Goal: Task Accomplishment & Management: Complete application form

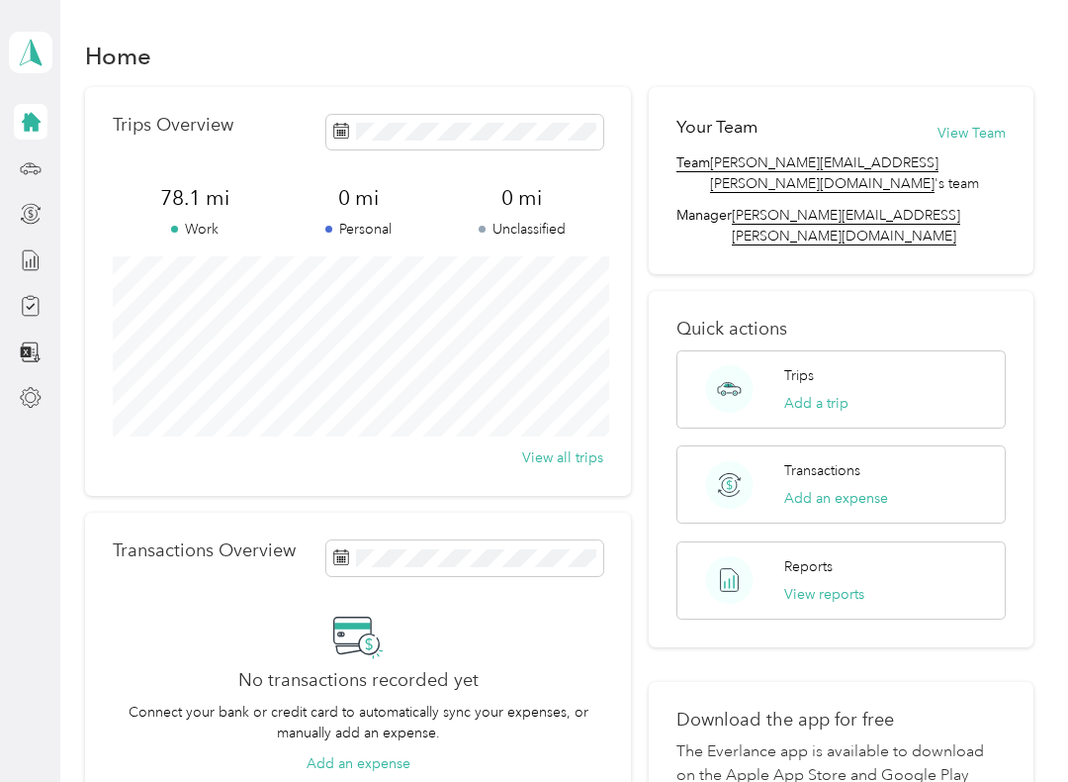
click at [867, 350] on div "Trips Add a trip" at bounding box center [842, 389] width 330 height 78
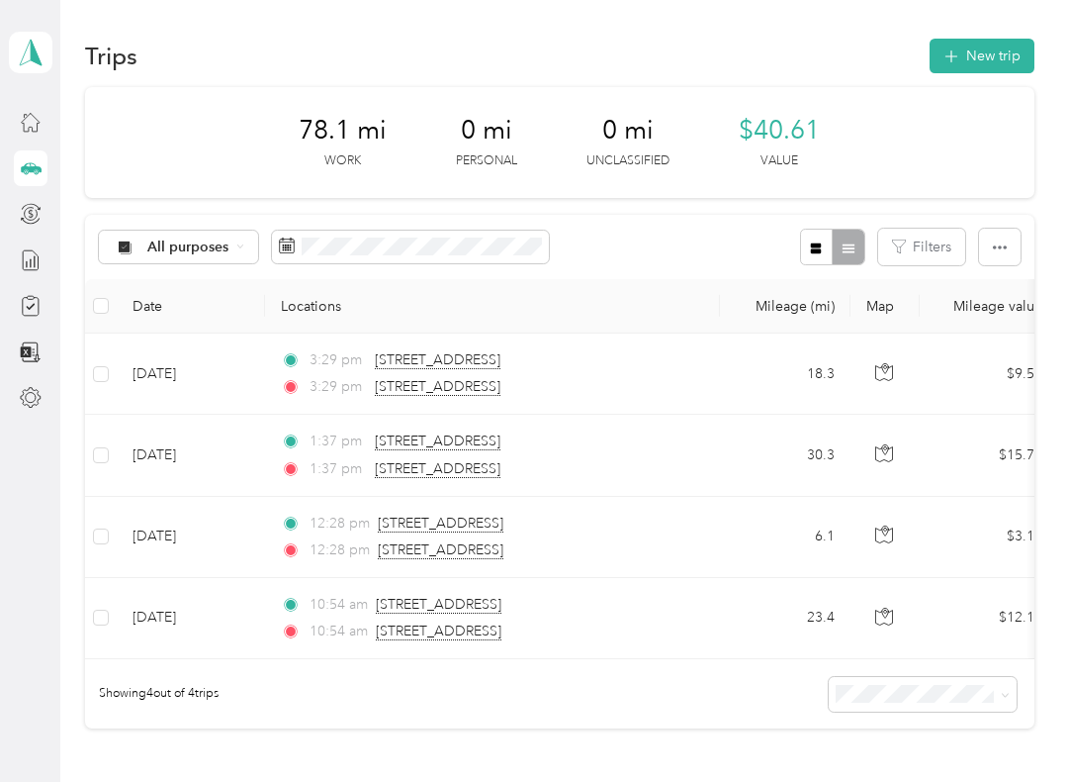
click at [987, 61] on button "New trip" at bounding box center [982, 56] width 105 height 35
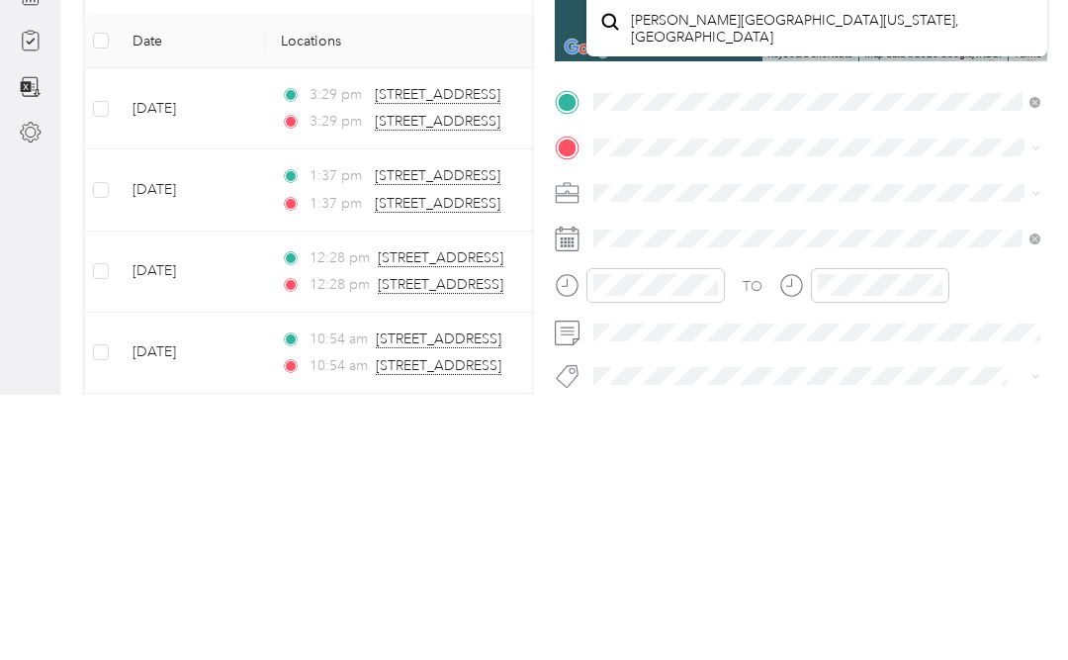
scroll to position [91, 0]
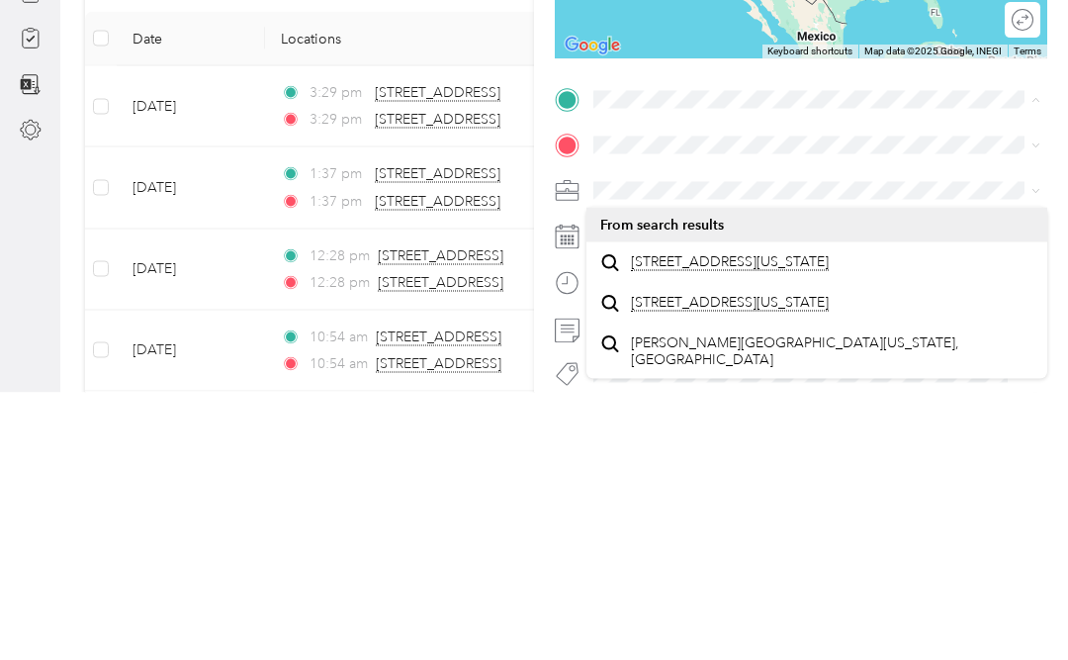
click at [780, 520] on span "[STREET_ADDRESS][US_STATE]" at bounding box center [730, 529] width 198 height 18
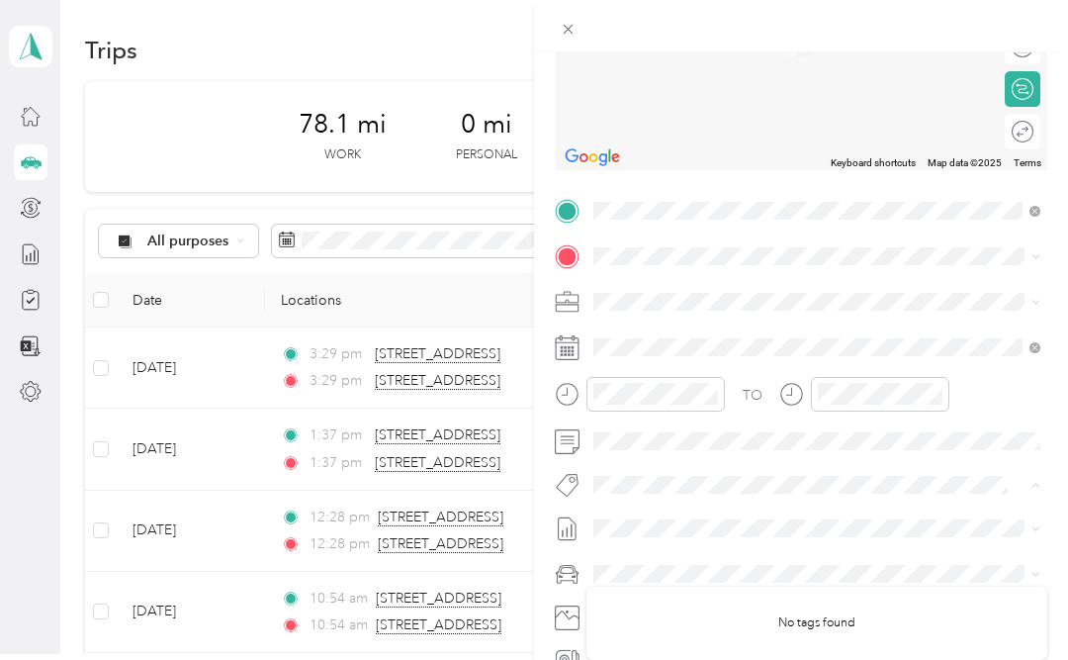
scroll to position [278, 0]
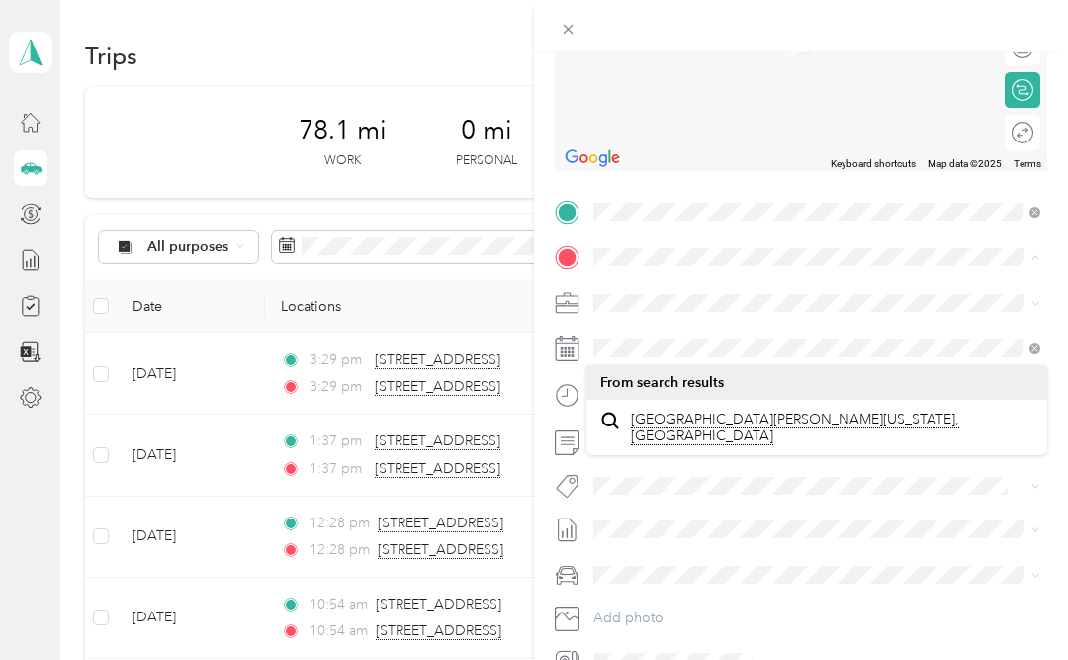
click at [945, 242] on span at bounding box center [817, 257] width 461 height 32
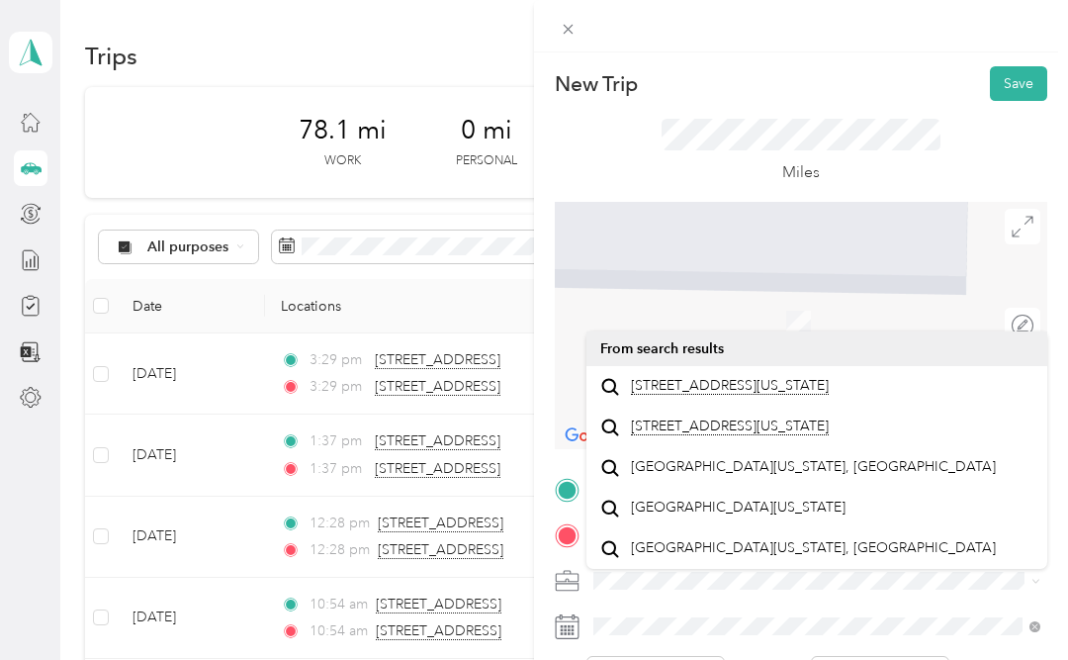
scroll to position [0, 0]
click at [1031, 73] on button "Save" at bounding box center [1018, 83] width 57 height 35
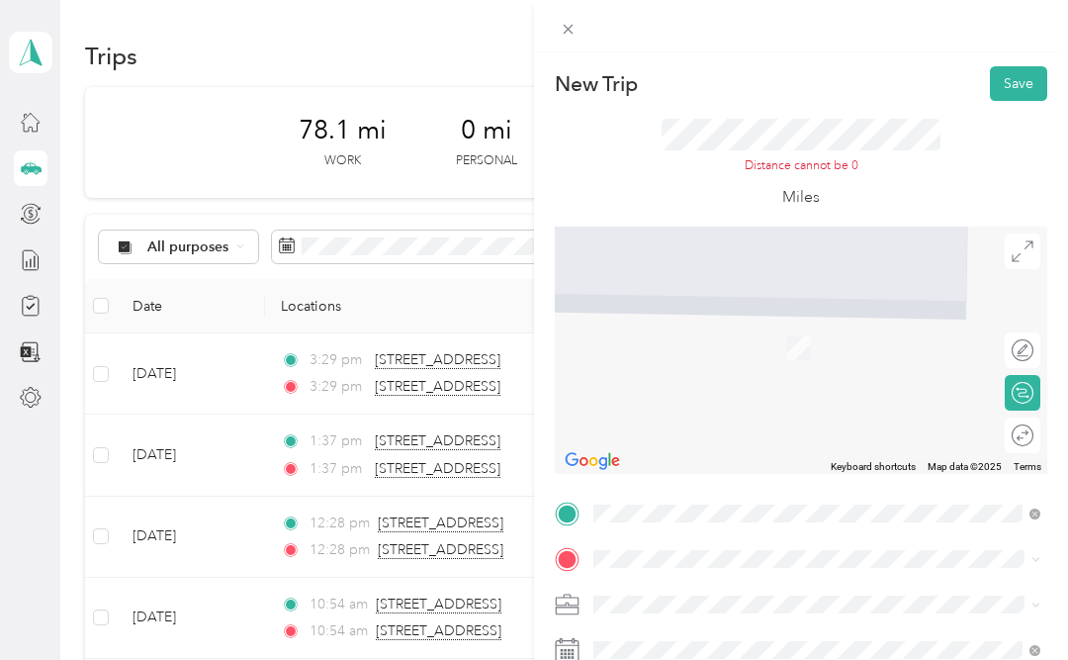
click at [1028, 85] on button "Save" at bounding box center [1018, 83] width 57 height 35
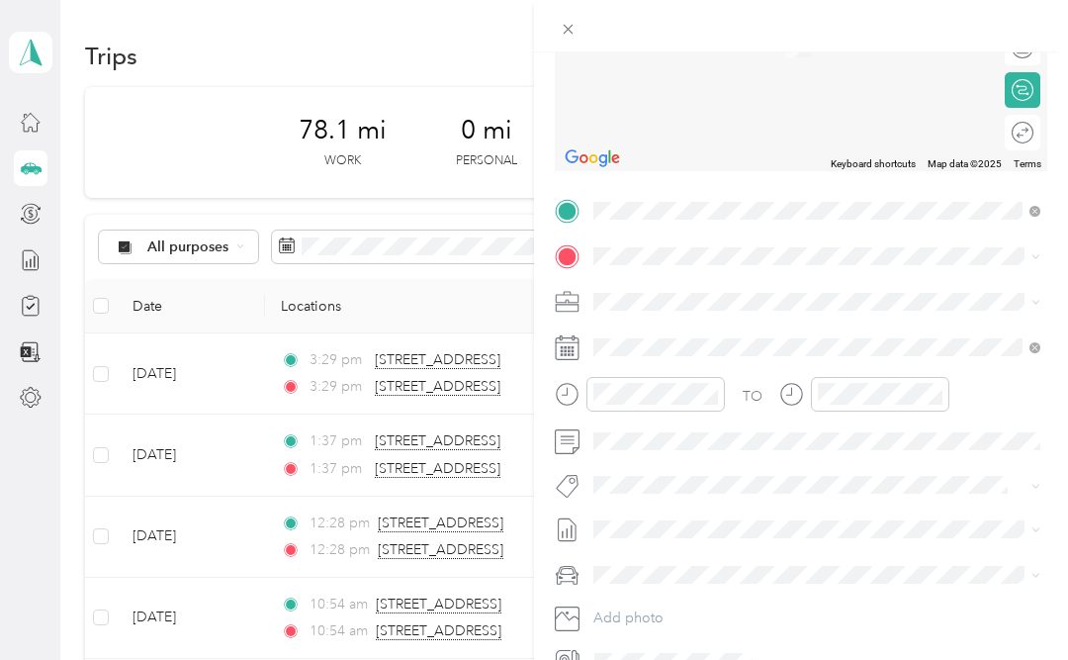
scroll to position [302, 0]
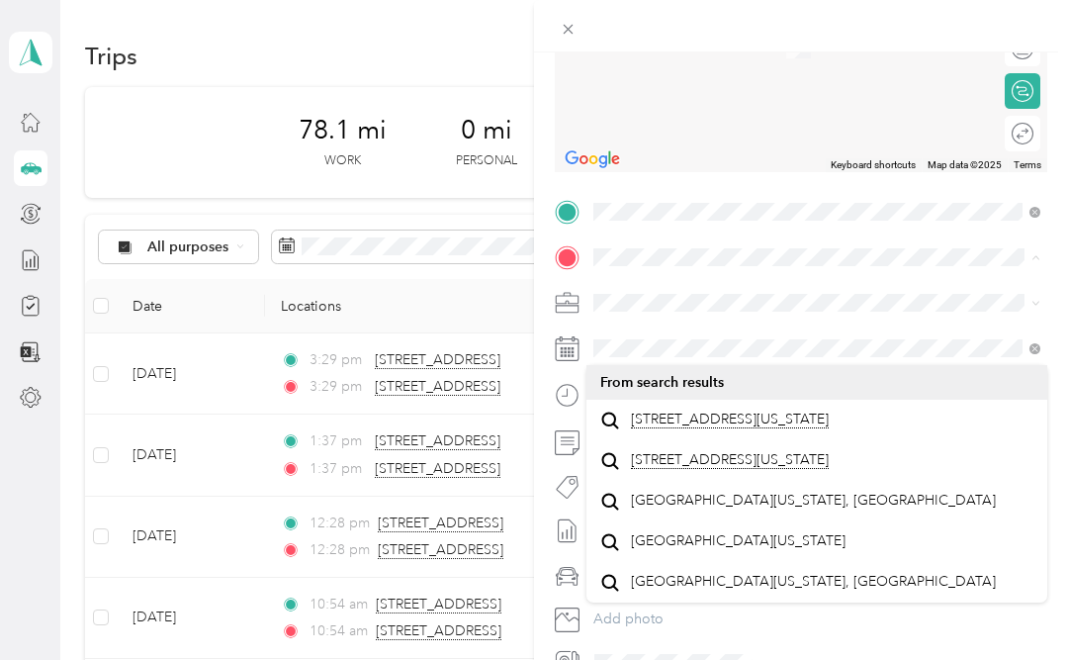
click at [731, 411] on span "[STREET_ADDRESS][US_STATE]" at bounding box center [730, 420] width 198 height 18
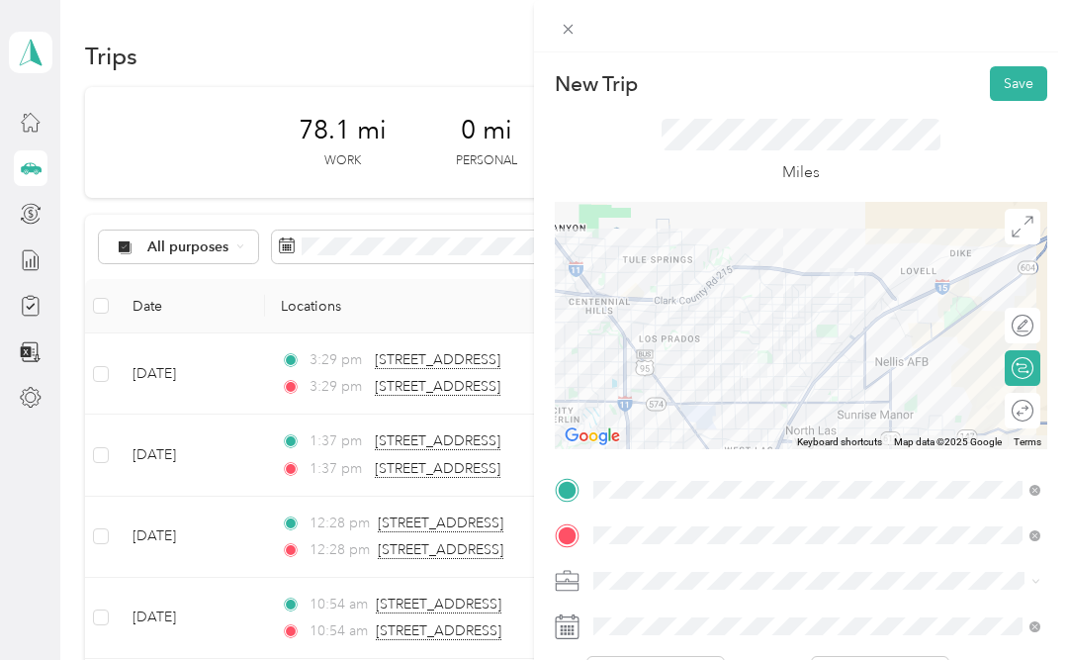
scroll to position [0, 0]
click at [1009, 78] on button "Save" at bounding box center [1018, 83] width 57 height 35
click at [1025, 81] on button "Save" at bounding box center [1018, 83] width 57 height 35
click at [1029, 79] on button "Save" at bounding box center [1018, 83] width 57 height 35
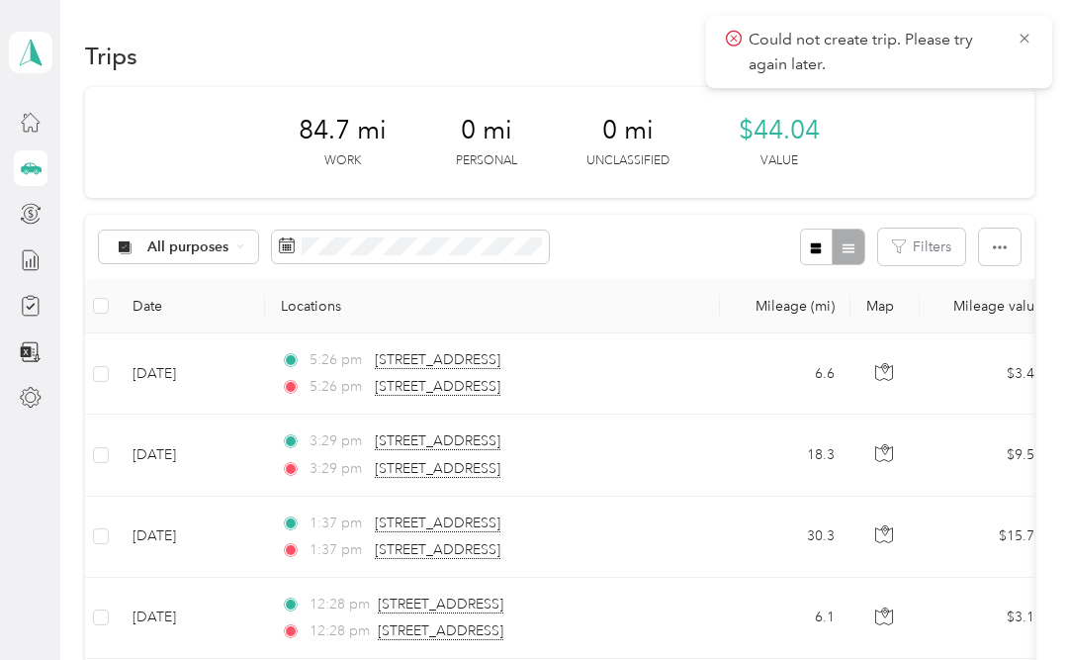
click at [2, 421] on aside "[PERSON_NAME] Personal dashboard" at bounding box center [30, 330] width 60 height 660
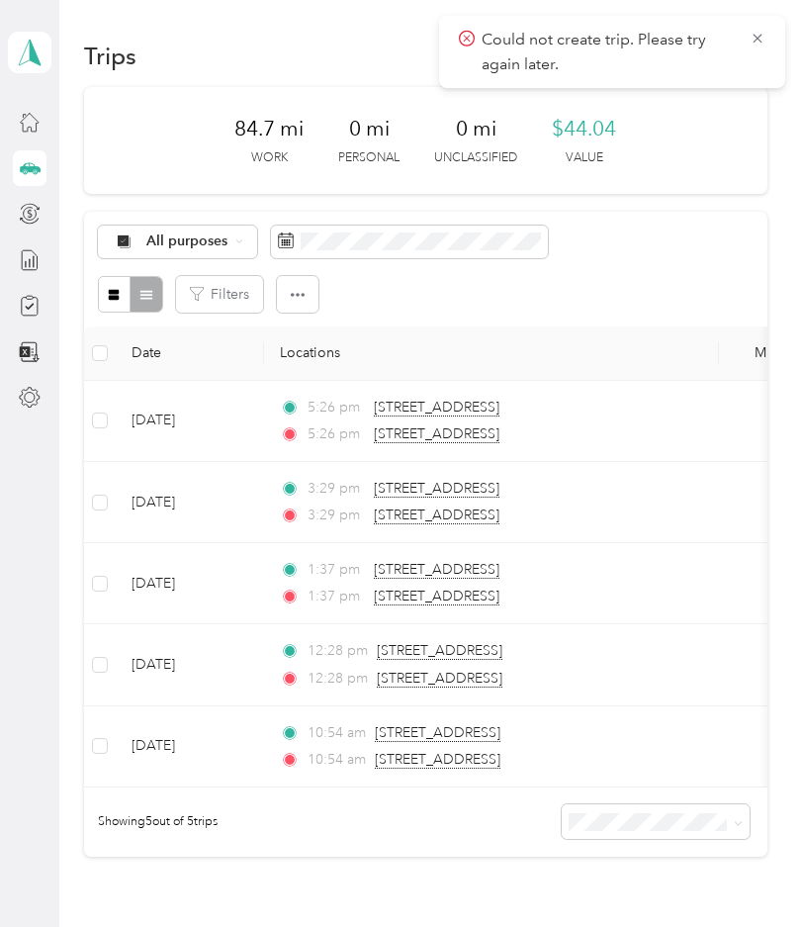
click at [791, 556] on div "Trips New trip 84.7 mi Work 0 mi Personal 0 mi Unclassified $44.04 Value All pu…" at bounding box center [425, 516] width 732 height 1033
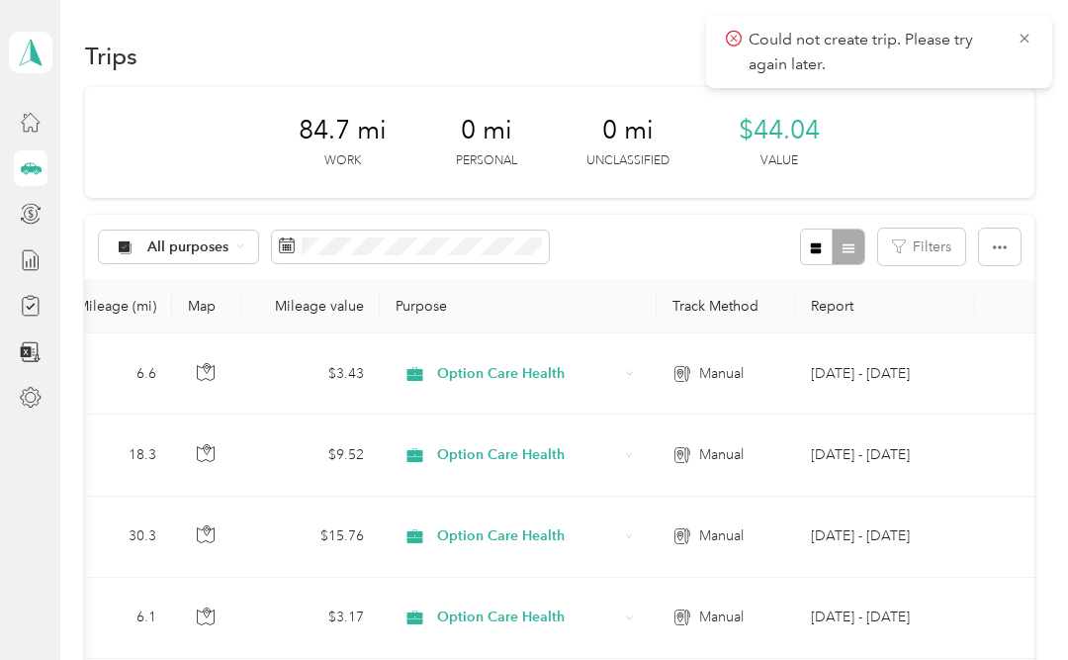
click at [723, 305] on th "Track Method" at bounding box center [726, 306] width 139 height 54
click at [723, 309] on th "Track Method" at bounding box center [726, 306] width 139 height 54
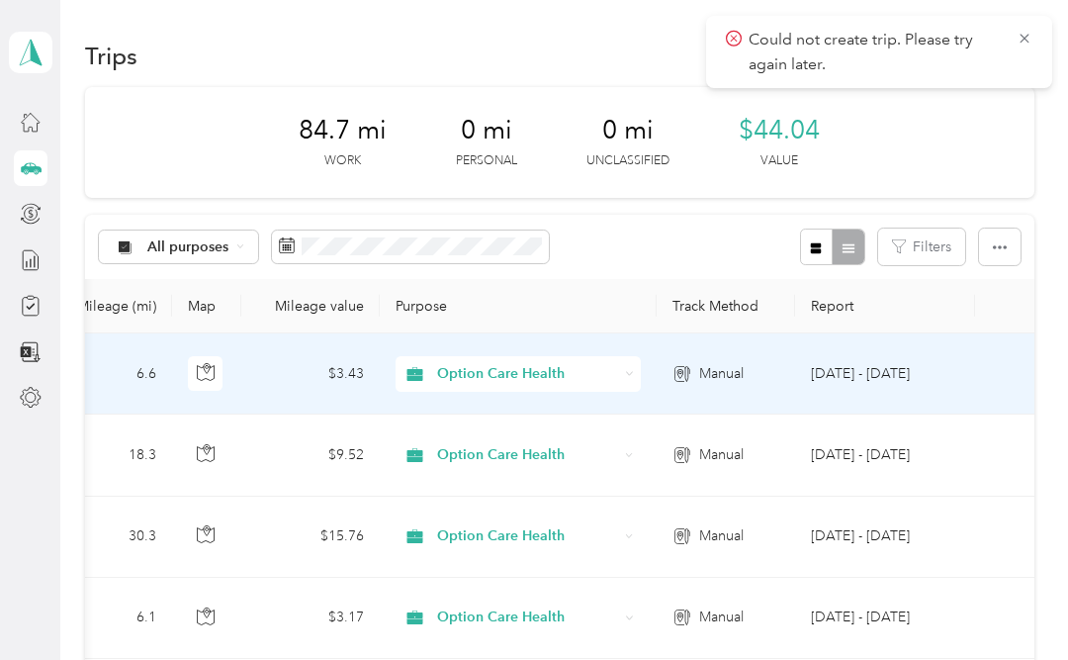
click at [724, 368] on span "Manual" at bounding box center [721, 374] width 45 height 22
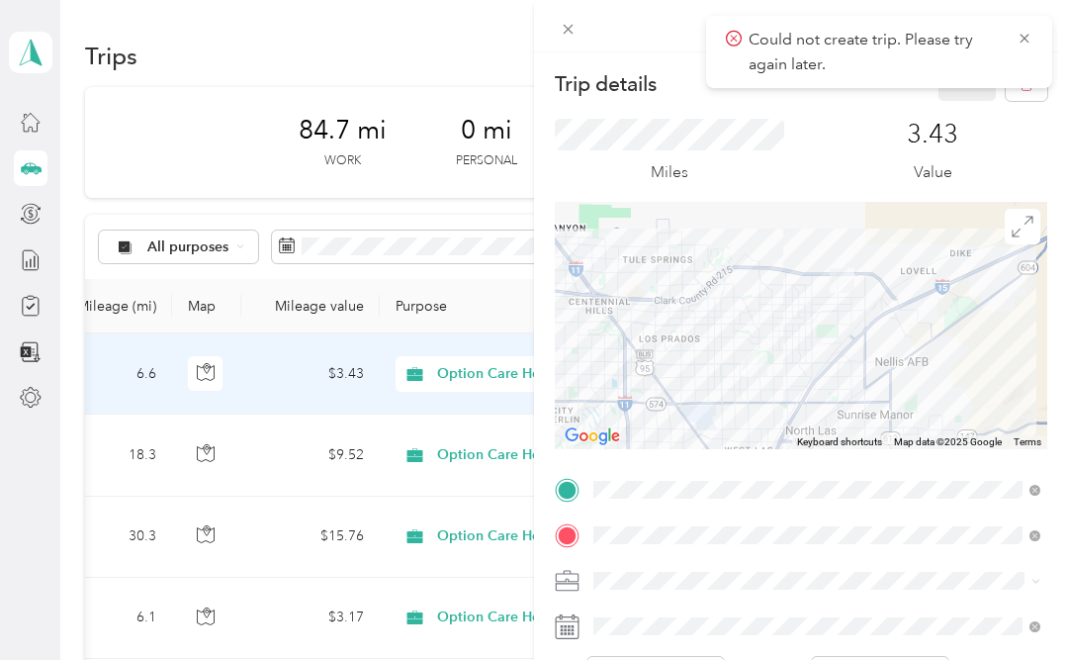
click at [844, 166] on div "3.43 Value" at bounding box center [934, 152] width 230 height 66
click at [1017, 45] on icon at bounding box center [1025, 39] width 16 height 18
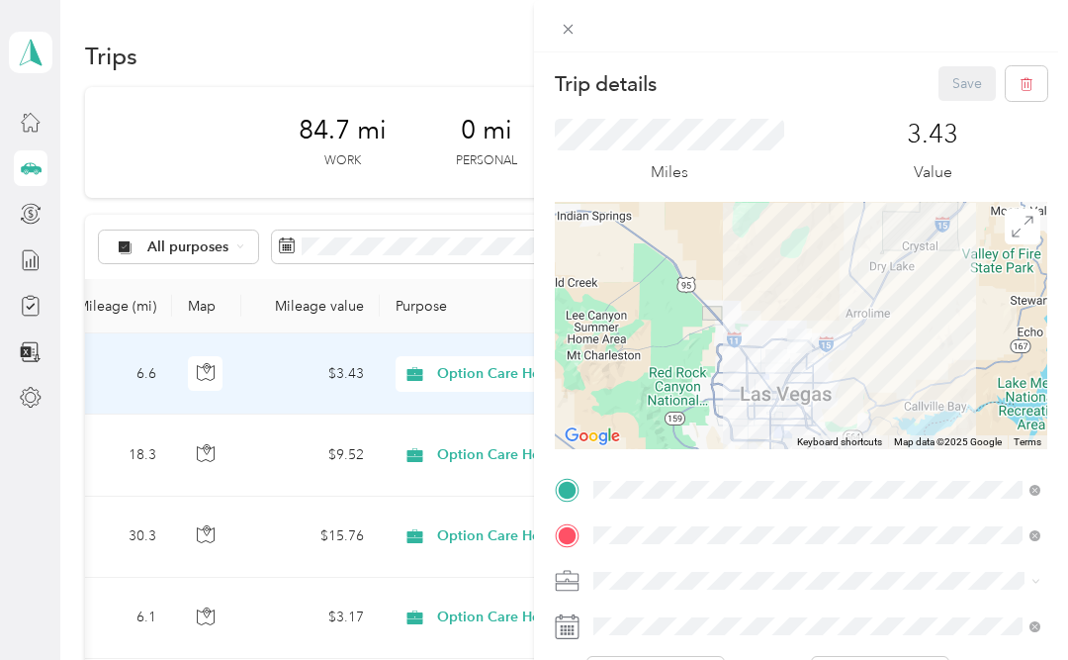
click at [976, 80] on div "Save" at bounding box center [994, 83] width 110 height 35
click at [714, 612] on span "Option Care Health" at bounding box center [662, 614] width 122 height 17
click at [970, 84] on div "Save" at bounding box center [994, 83] width 110 height 35
click at [674, 38] on div at bounding box center [801, 26] width 534 height 52
click at [567, 27] on icon at bounding box center [568, 29] width 17 height 17
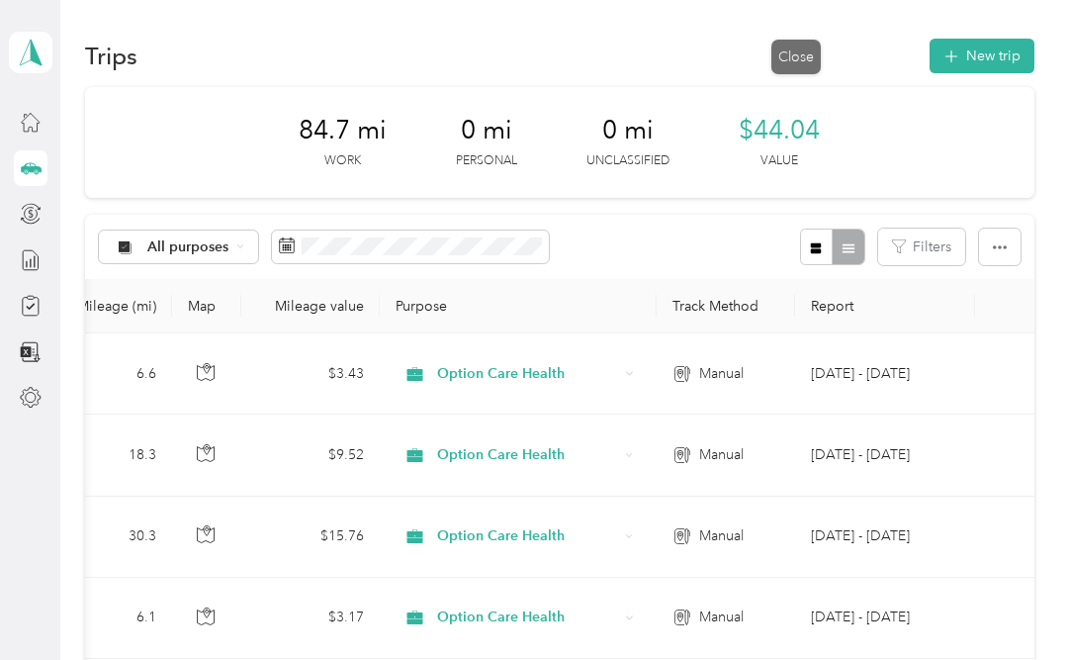
click at [567, 27] on div "Trip details Save This trip cannot be edited because it is either under review,…" at bounding box center [763, 330] width 1068 height 660
click at [1013, 56] on button "New trip" at bounding box center [982, 56] width 105 height 35
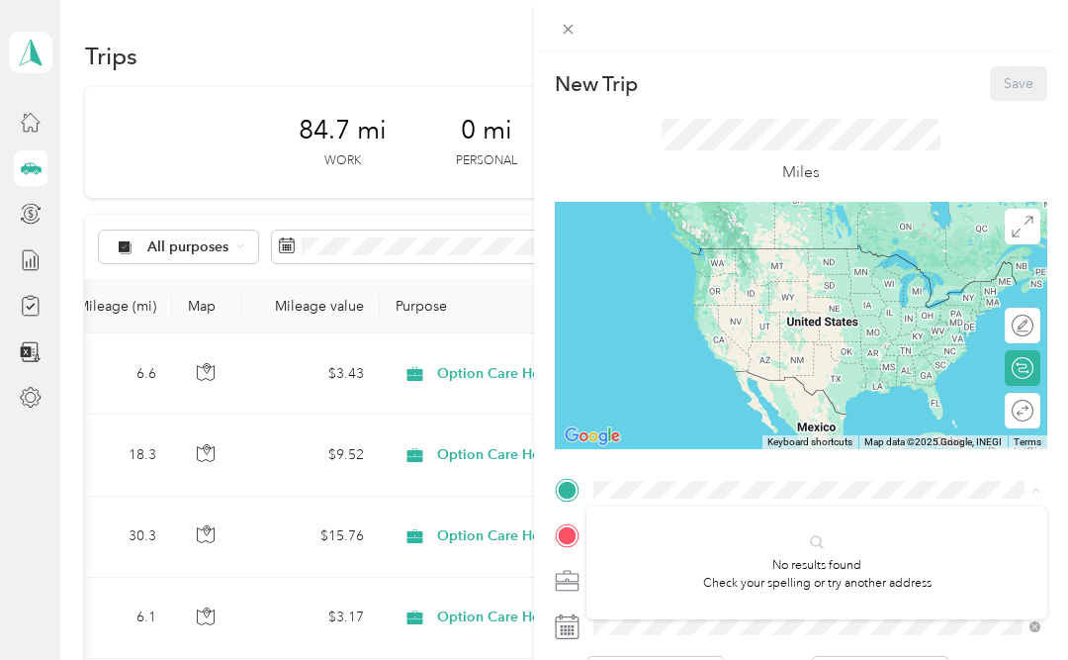
click at [45, 347] on div "New Trip Save This trip cannot be edited because it is either under review, app…" at bounding box center [534, 330] width 1068 height 660
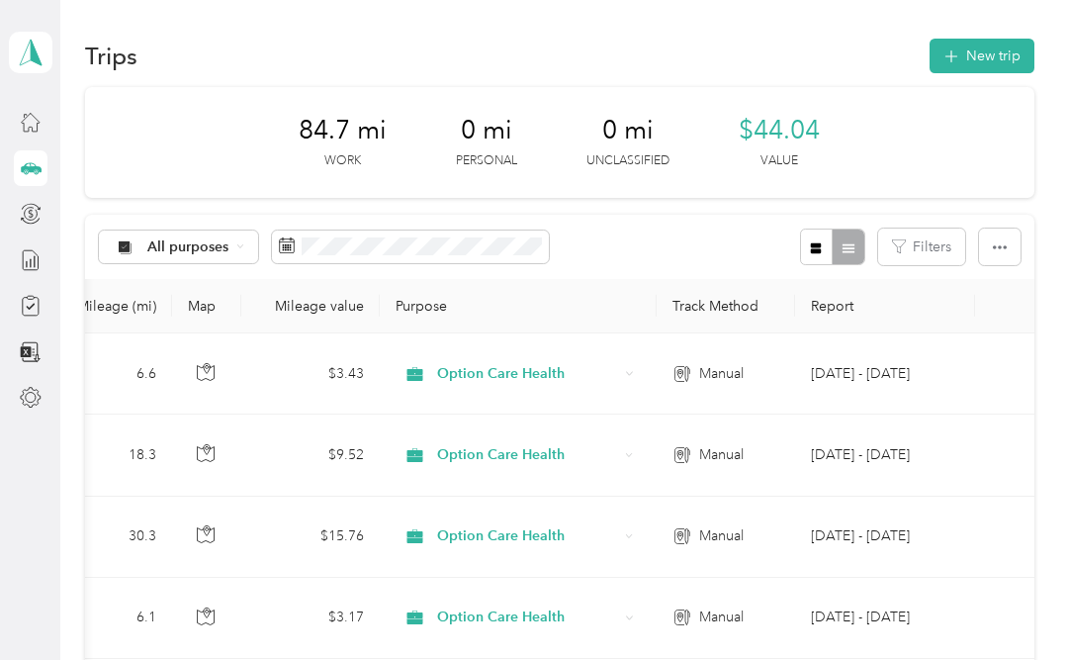
click at [1001, 44] on button "New trip" at bounding box center [982, 56] width 105 height 35
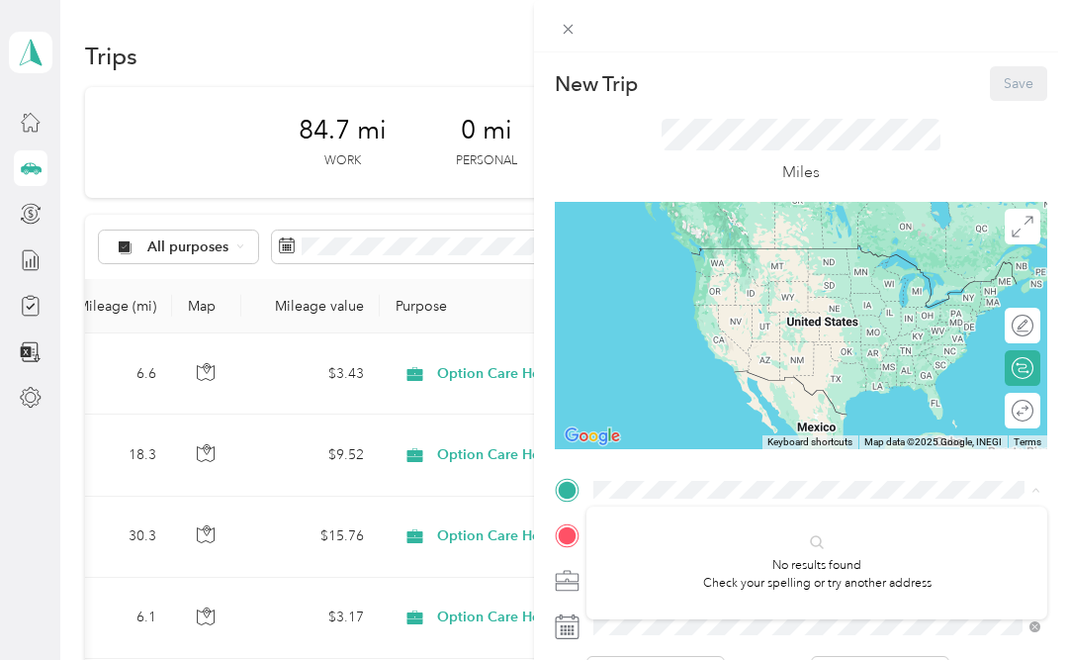
click at [147, 241] on div "New Trip Save This trip cannot be edited because it is either under review, app…" at bounding box center [534, 330] width 1068 height 660
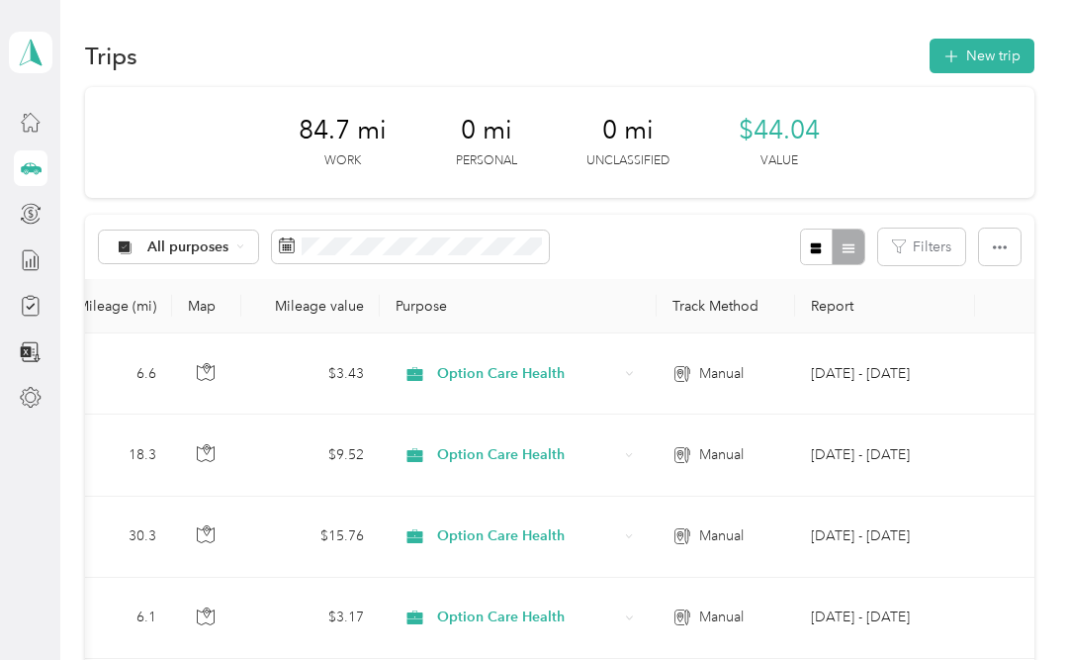
click at [208, 253] on span "All purposes" at bounding box center [188, 247] width 82 height 14
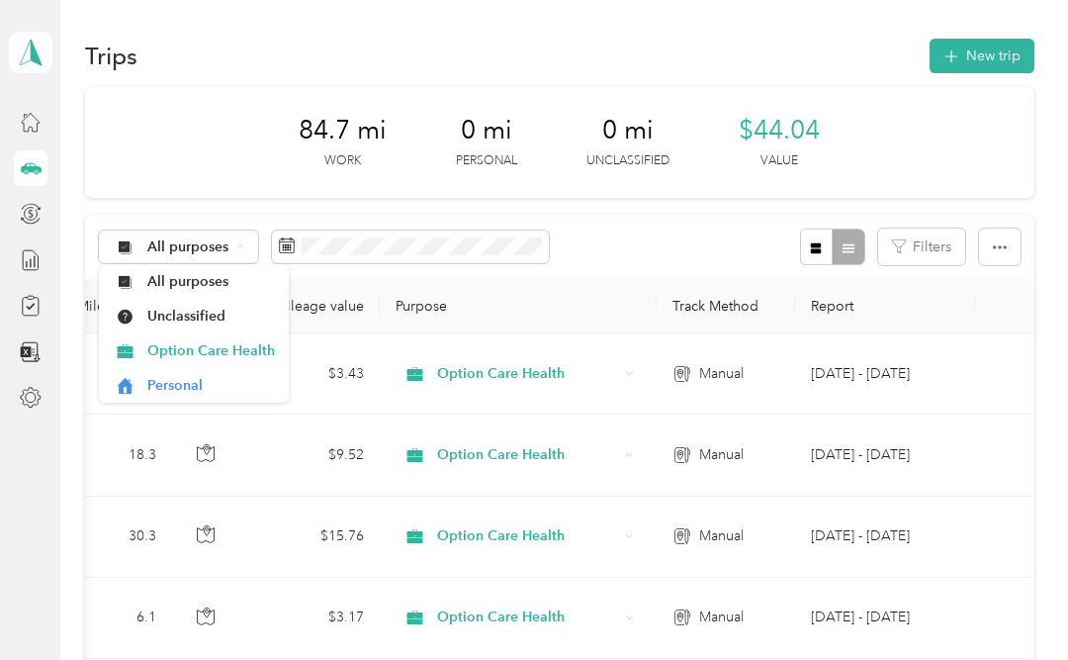
click at [179, 323] on span "Unclassified" at bounding box center [211, 316] width 128 height 21
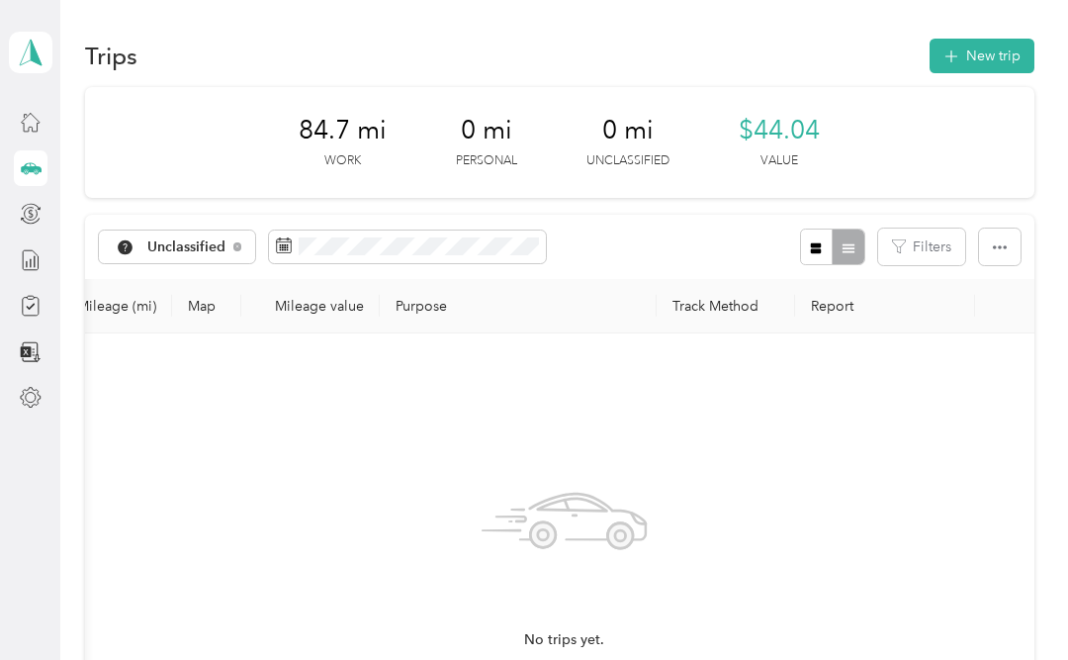
click at [1001, 55] on button "New trip" at bounding box center [982, 56] width 105 height 35
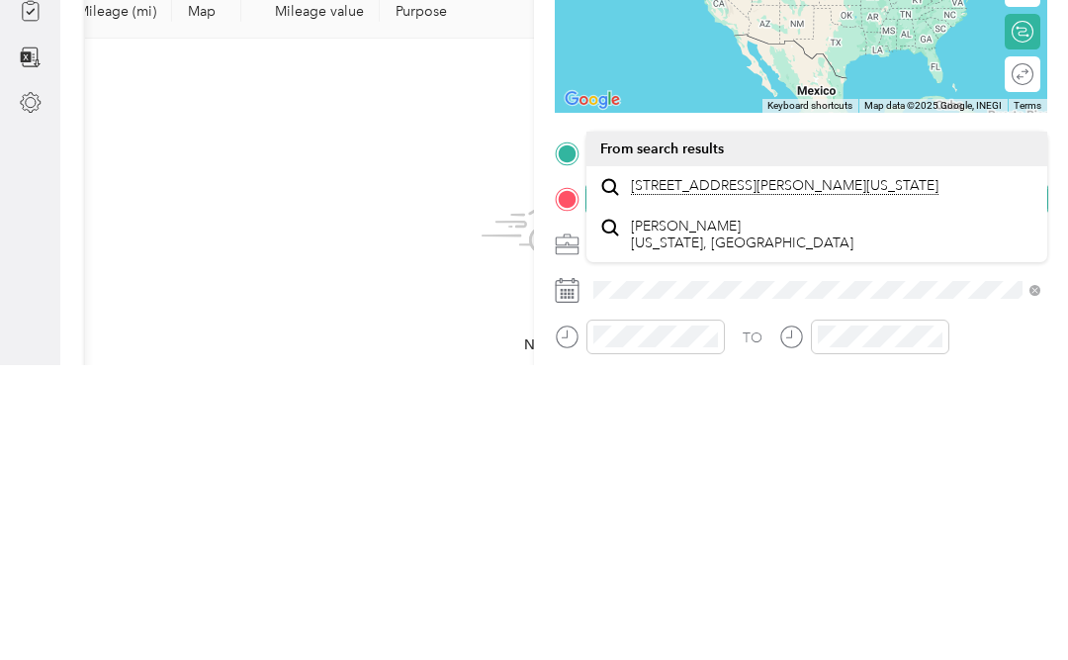
scroll to position [38, 0]
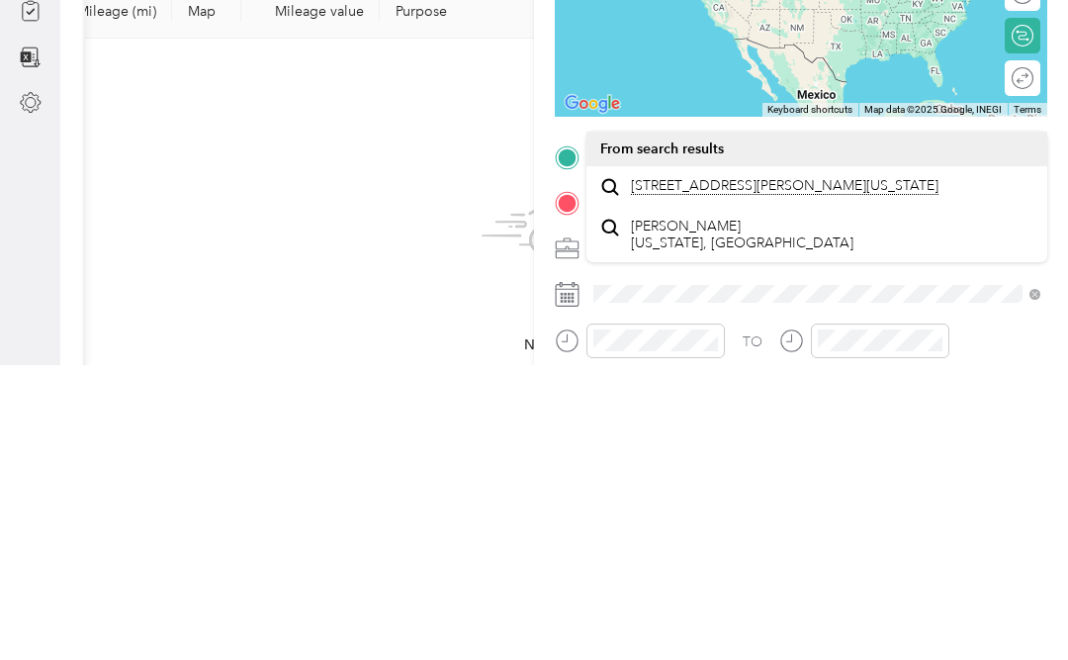
click at [762, 472] on span "[STREET_ADDRESS][PERSON_NAME][US_STATE]" at bounding box center [785, 481] width 308 height 18
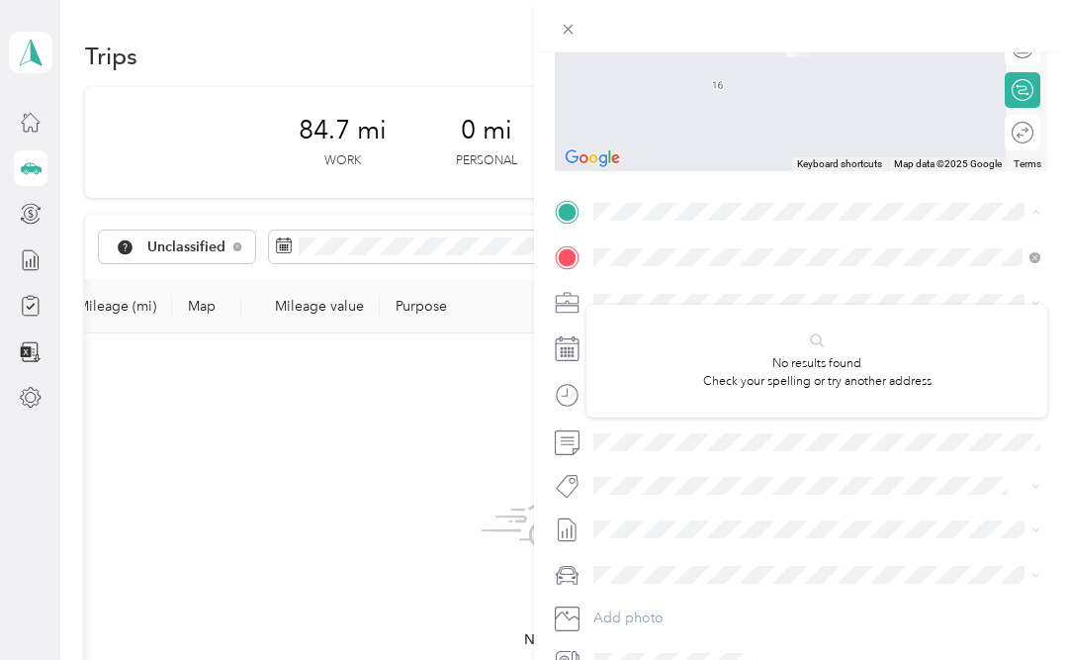
scroll to position [75, 0]
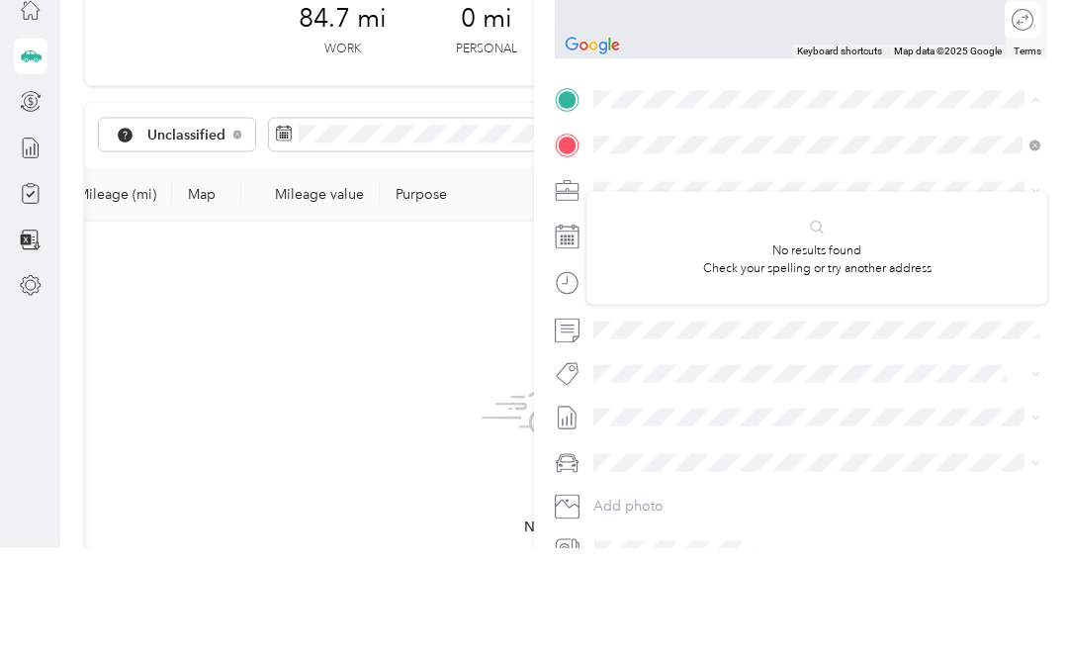
click at [795, 354] on p "No results found Check your spelling or try another address" at bounding box center [817, 371] width 229 height 35
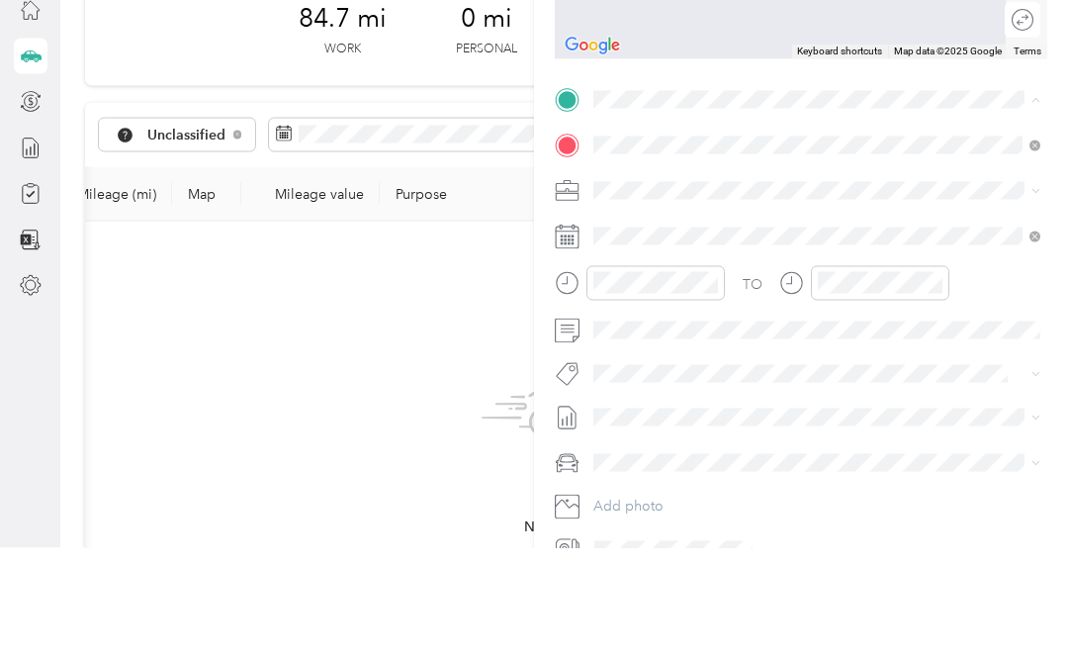
scroll to position [91, 0]
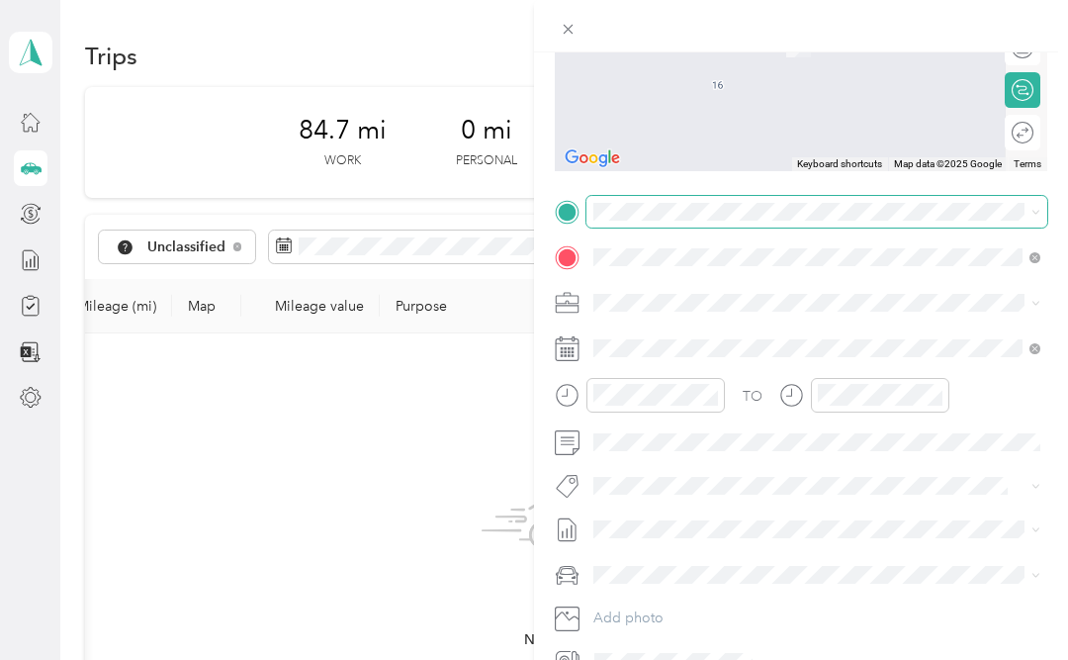
click at [665, 660] on div "New Trip Save This trip cannot be edited because it is either under review, app…" at bounding box center [529, 660] width 1059 height 0
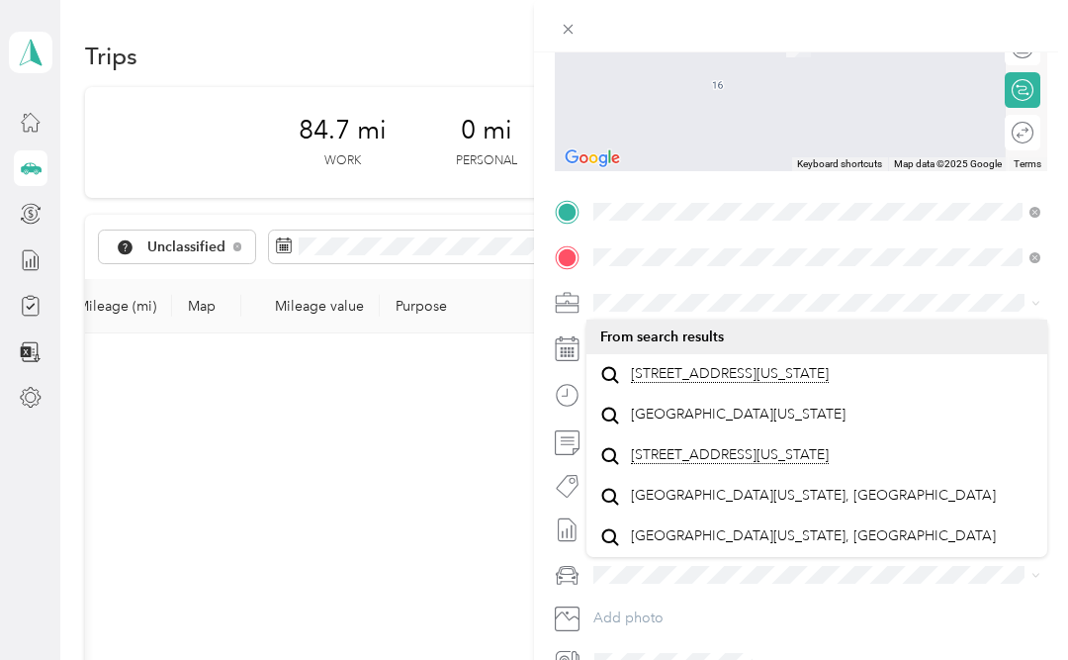
click at [778, 365] on span "[STREET_ADDRESS][US_STATE]" at bounding box center [730, 374] width 198 height 18
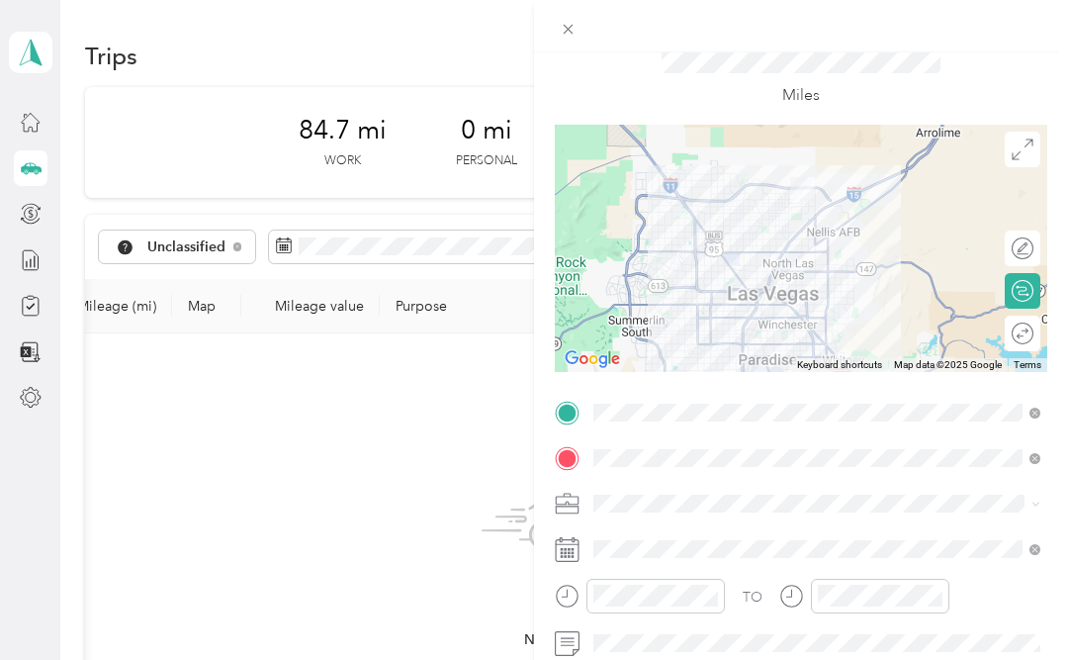
scroll to position [65, 0]
